Goal: Task Accomplishment & Management: Use online tool/utility

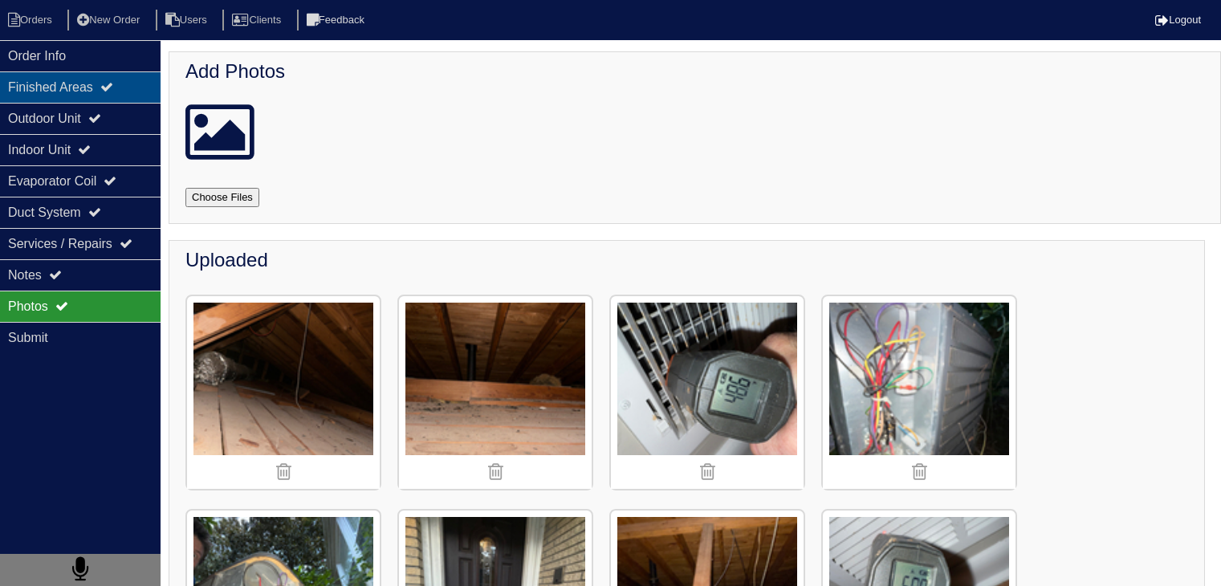
scroll to position [802, 0]
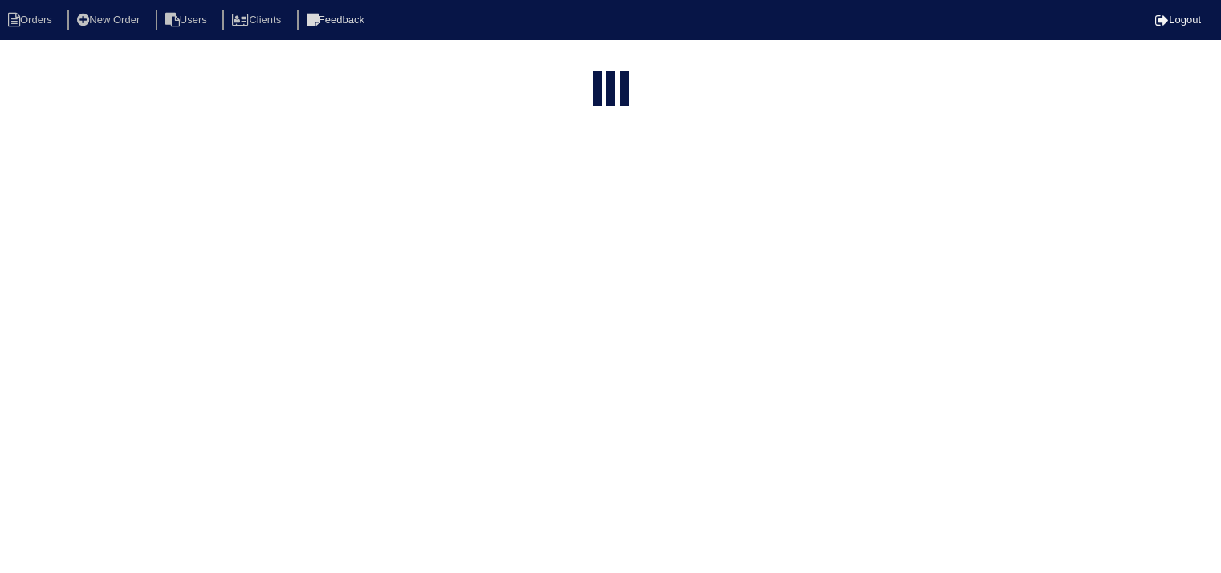
select select "15"
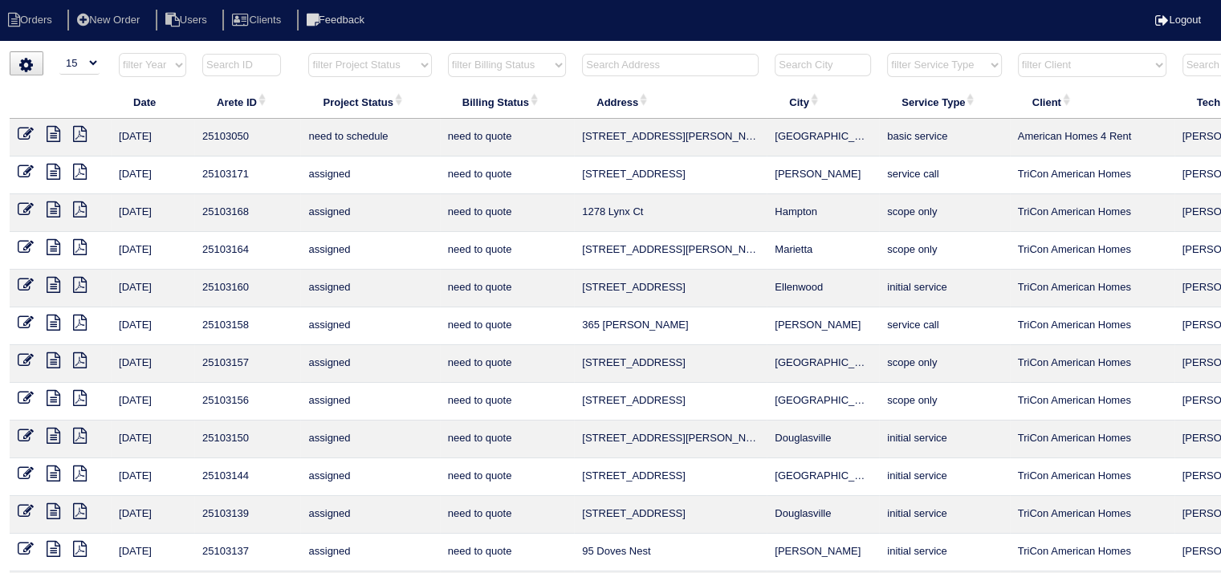
click at [670, 71] on input "text" at bounding box center [670, 65] width 177 height 22
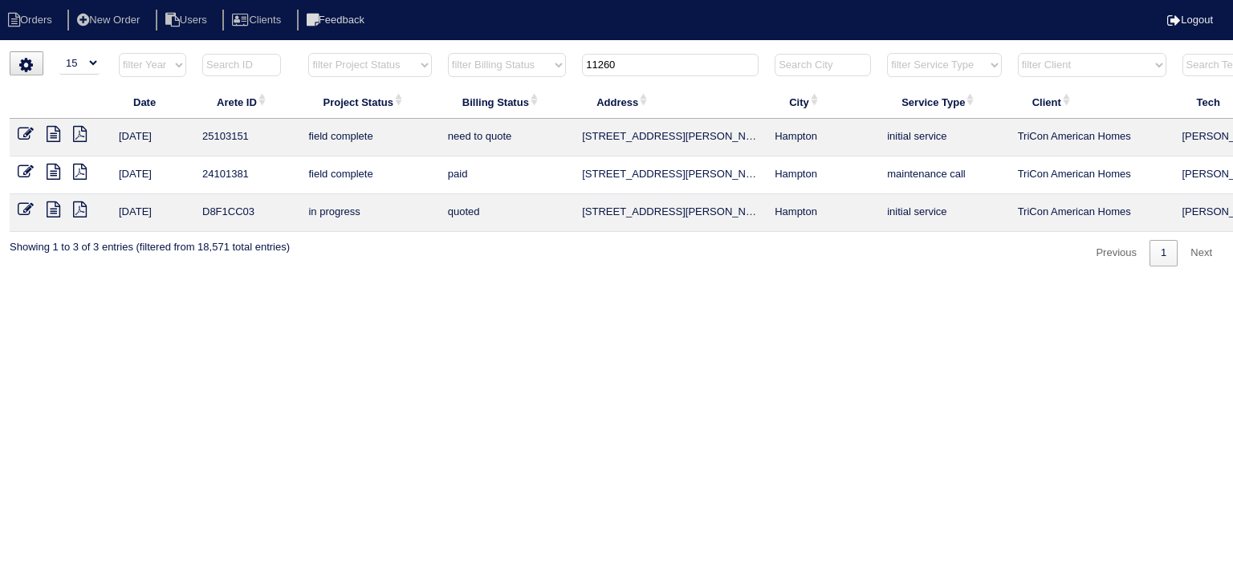
type input "11260"
click at [51, 132] on icon at bounding box center [54, 134] width 14 height 16
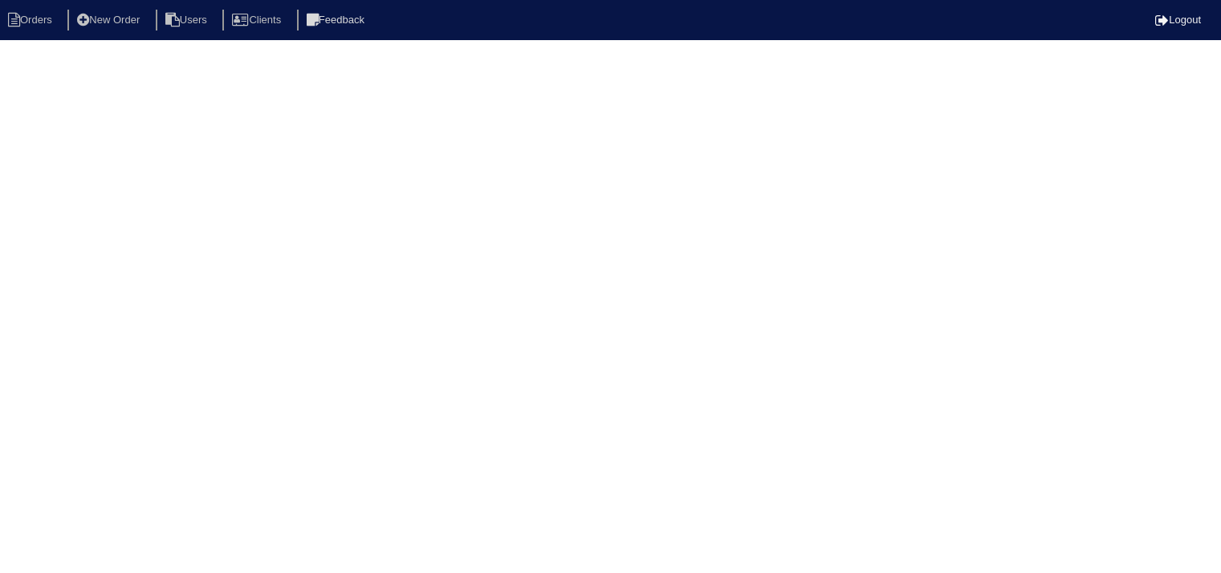
select select "15"
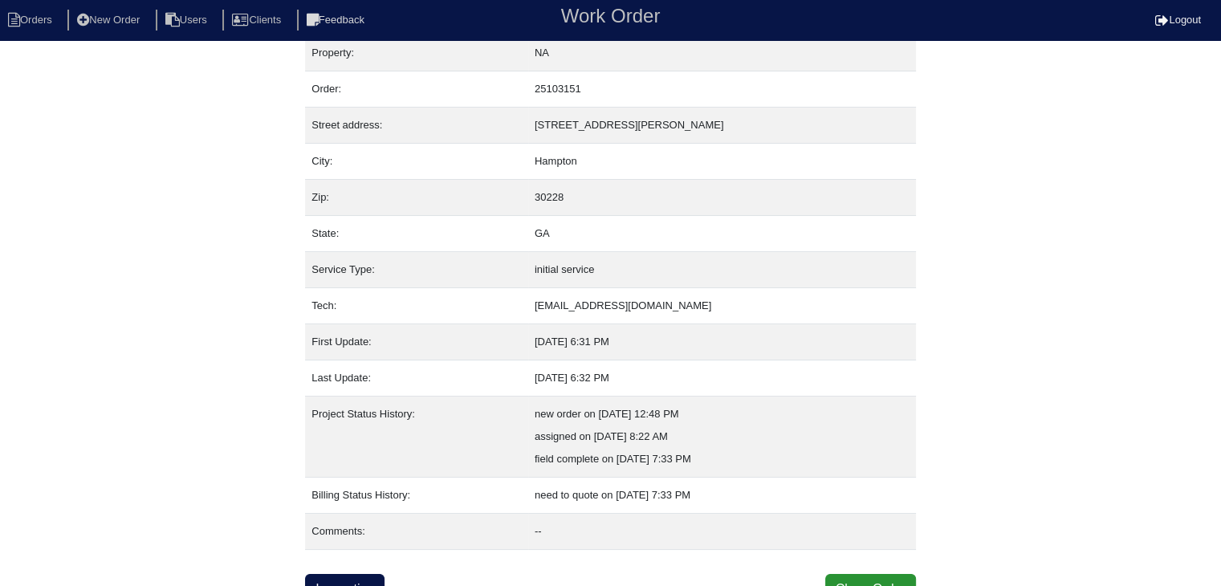
scroll to position [32, 0]
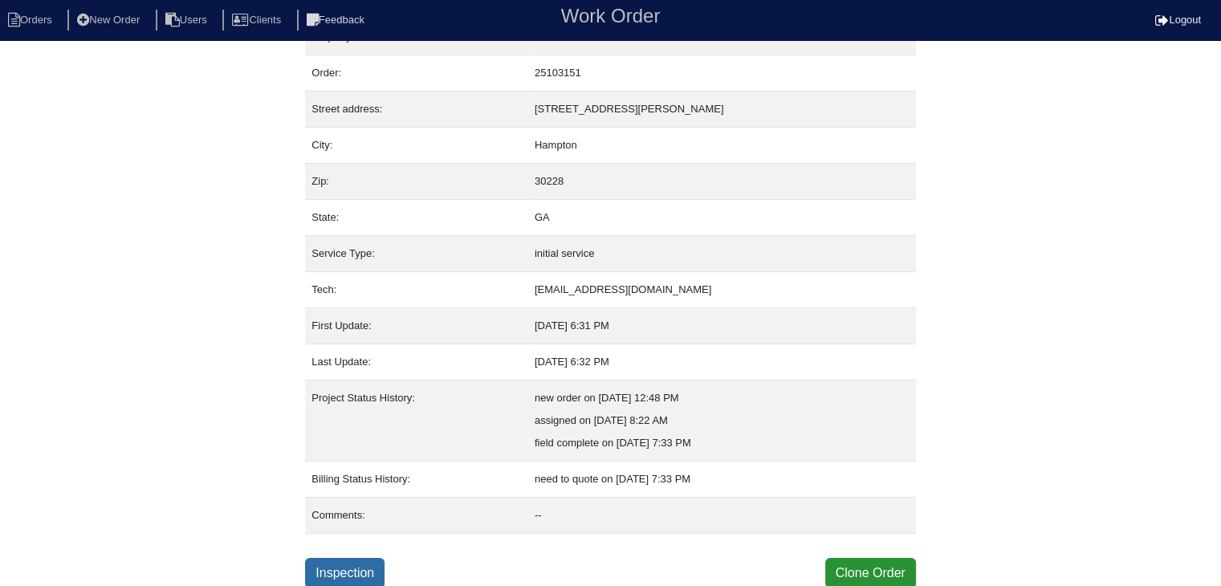
click at [356, 565] on link "Inspection" at bounding box center [344, 573] width 79 height 30
click at [372, 562] on link "Inspection" at bounding box center [344, 573] width 79 height 30
click at [1110, 196] on div "Property: NA Order: 25103151 Street address: [STREET_ADDRESS][PERSON_NAME] City…" at bounding box center [610, 303] width 1221 height 569
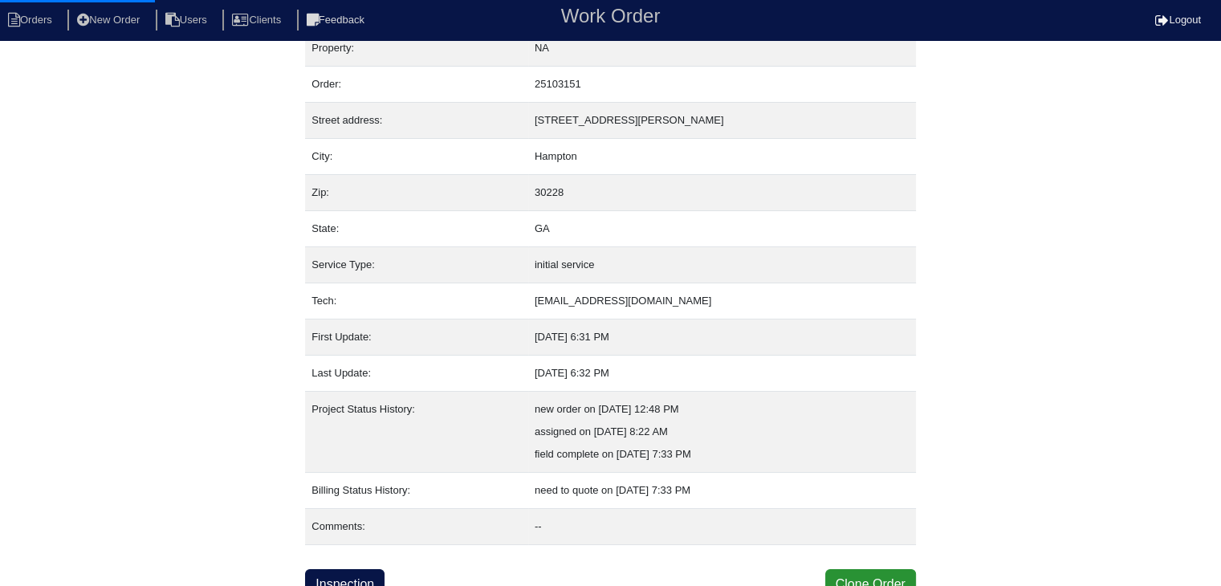
scroll to position [32, 0]
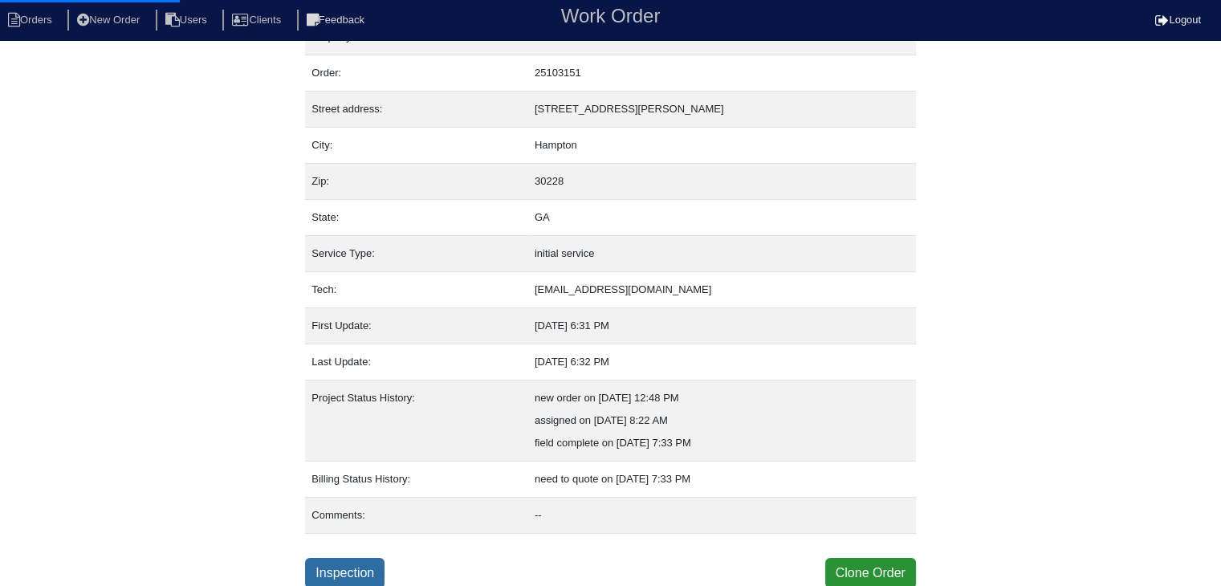
click at [327, 561] on link "Inspection" at bounding box center [344, 573] width 79 height 30
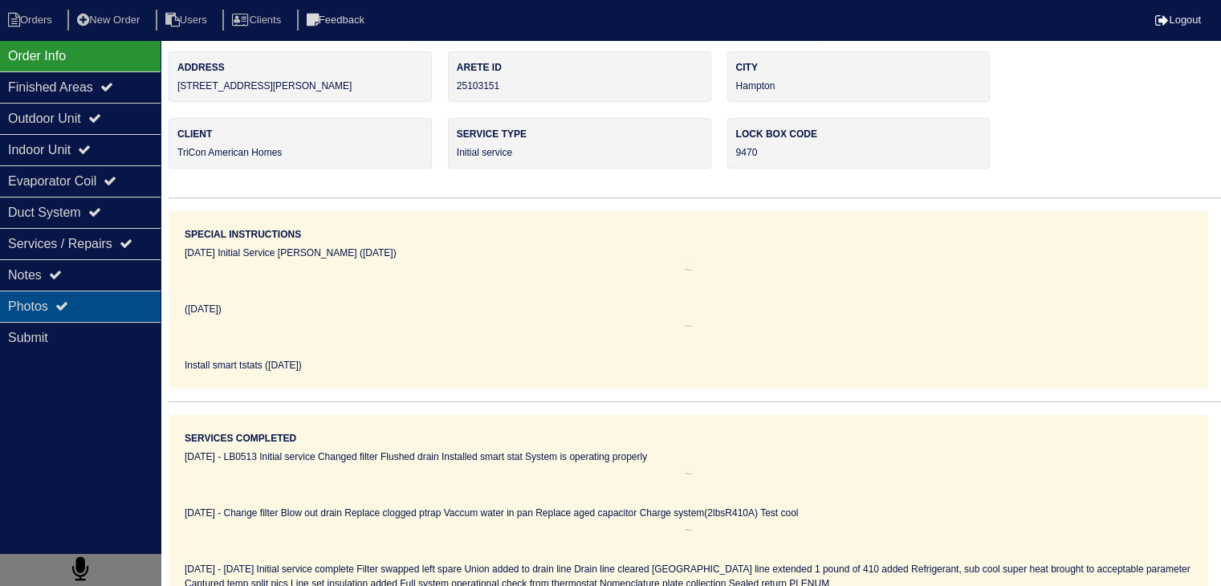
click at [121, 312] on div "Photos" at bounding box center [80, 305] width 160 height 31
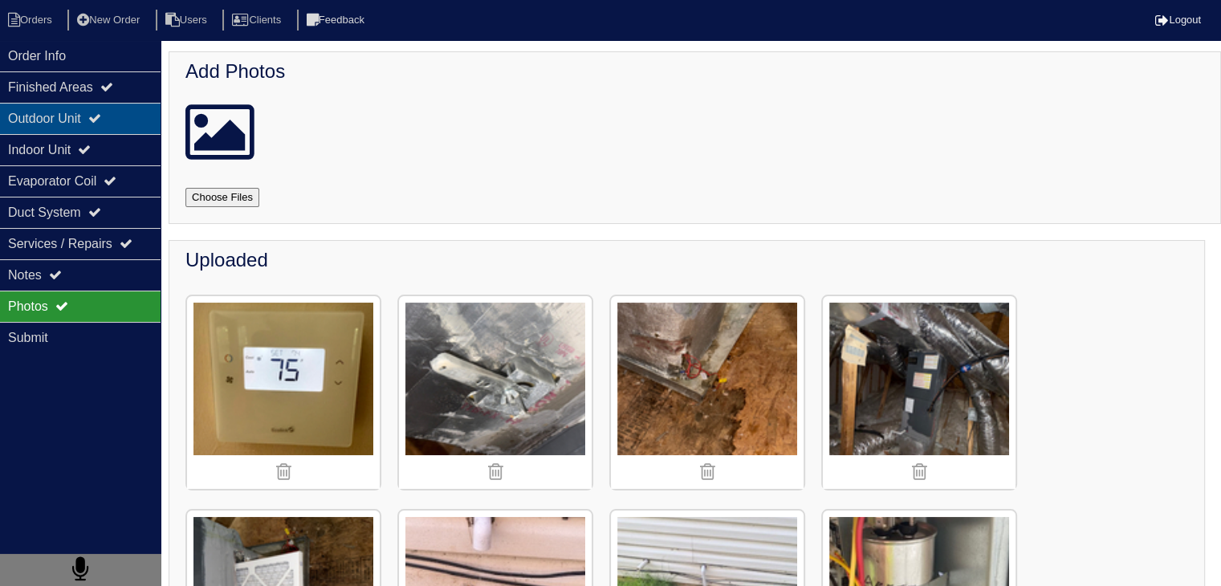
click at [15, 126] on div "Outdoor Unit" at bounding box center [80, 118] width 160 height 31
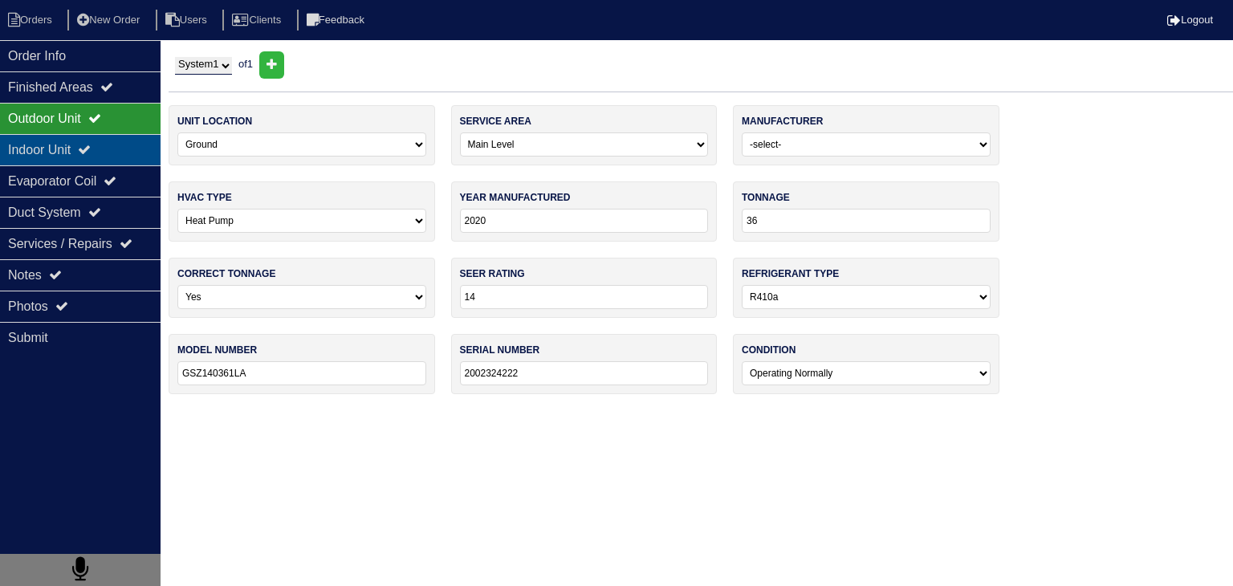
click at [32, 147] on div "Indoor Unit" at bounding box center [80, 149] width 160 height 31
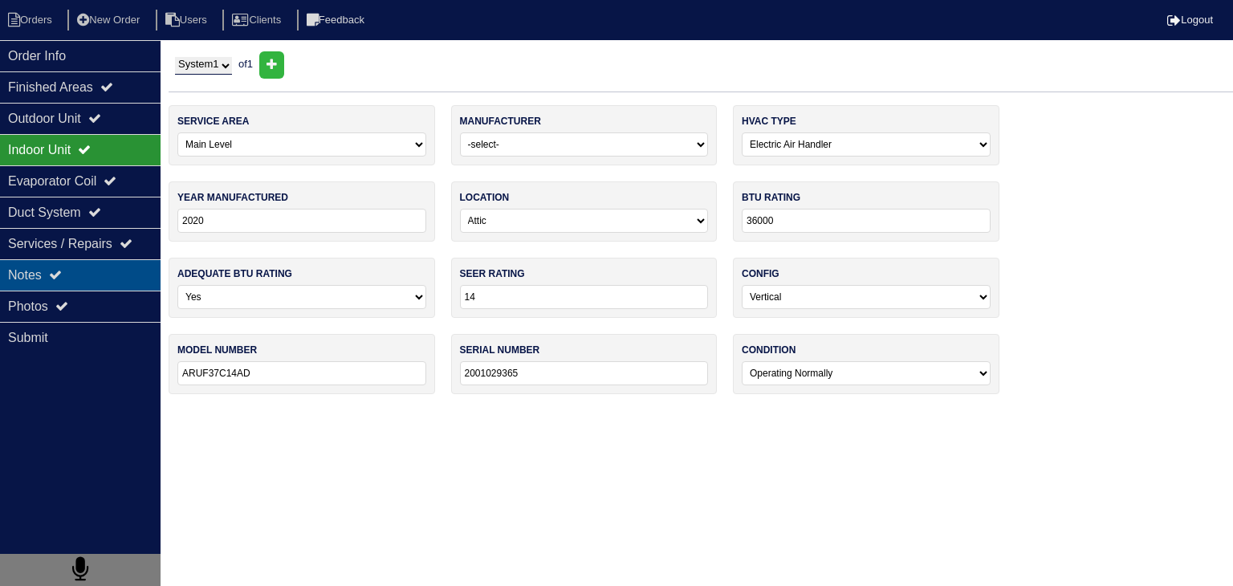
click at [45, 282] on div "Notes" at bounding box center [80, 274] width 160 height 31
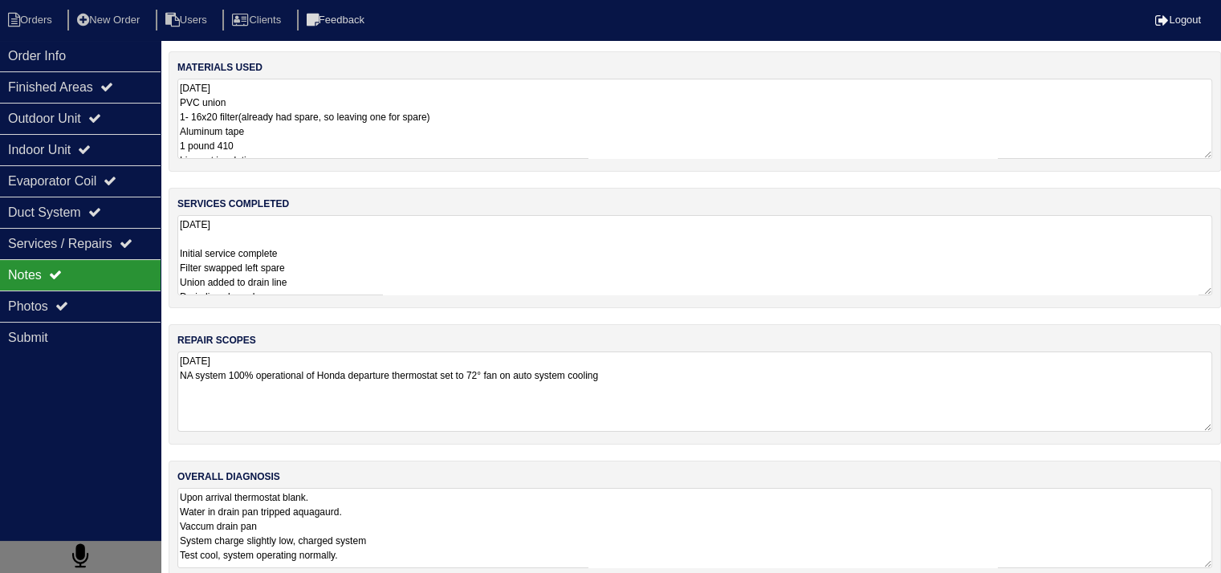
click at [502, 404] on textarea "[DATE] NA system 100% operational of Honda departure thermostat set to 72° fan …" at bounding box center [694, 391] width 1034 height 80
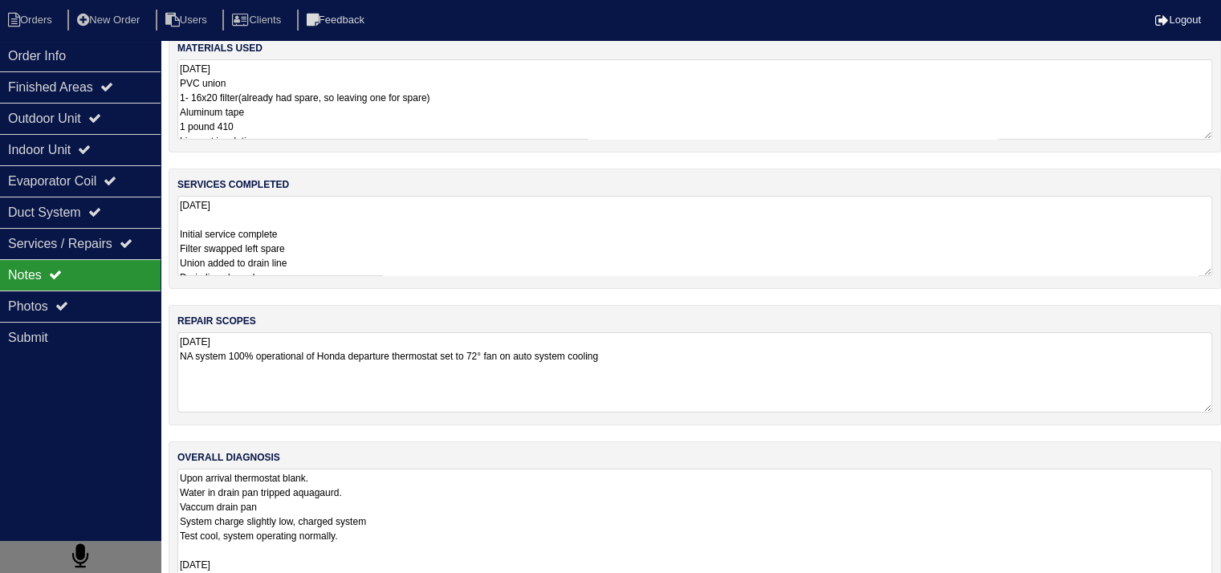
click at [437, 487] on textarea "Upon arrival thermostat blank. Water in drain pan tripped aquagaurd. Vaccum dra…" at bounding box center [694, 557] width 1034 height 177
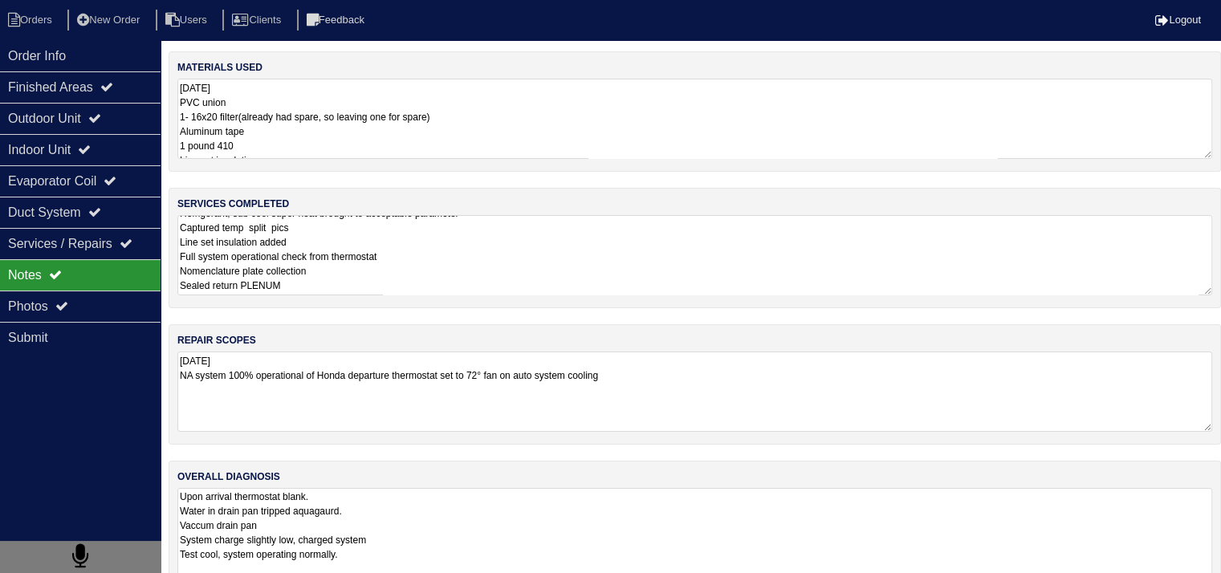
scroll to position [140, 0]
